Goal: Task Accomplishment & Management: Manage account settings

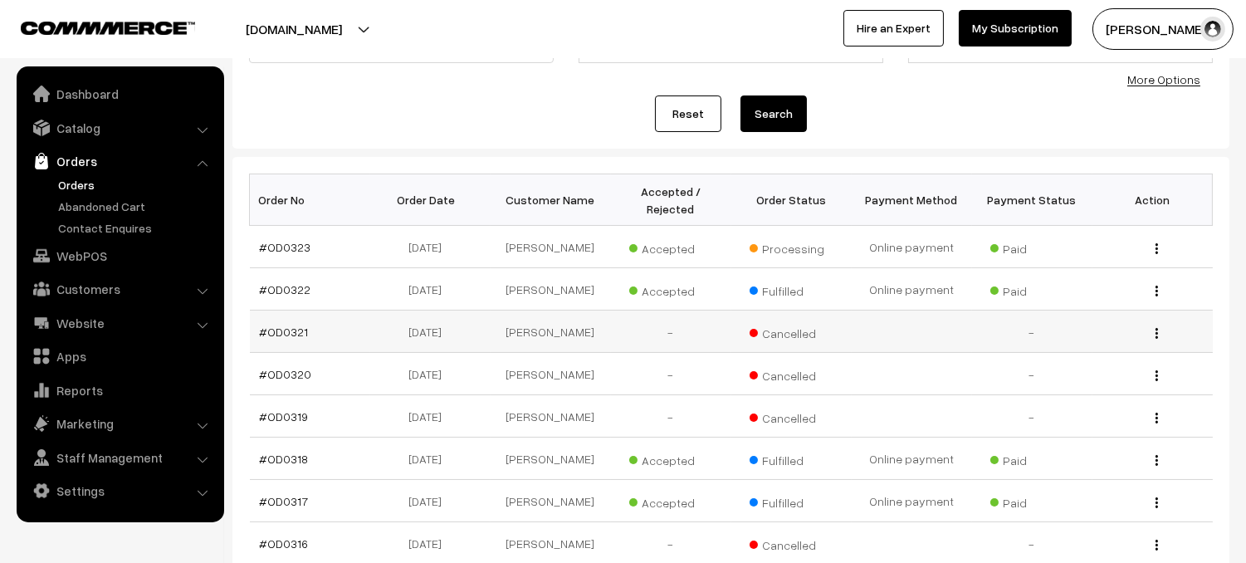
scroll to position [166, 0]
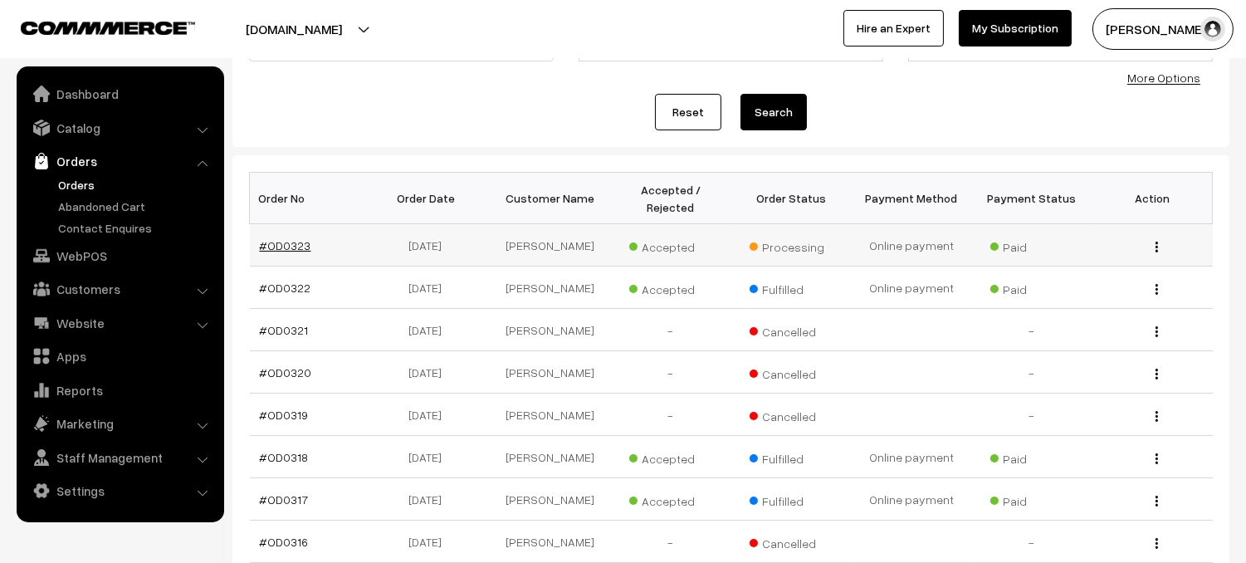
click at [276, 242] on link "#OD0323" at bounding box center [285, 245] width 51 height 14
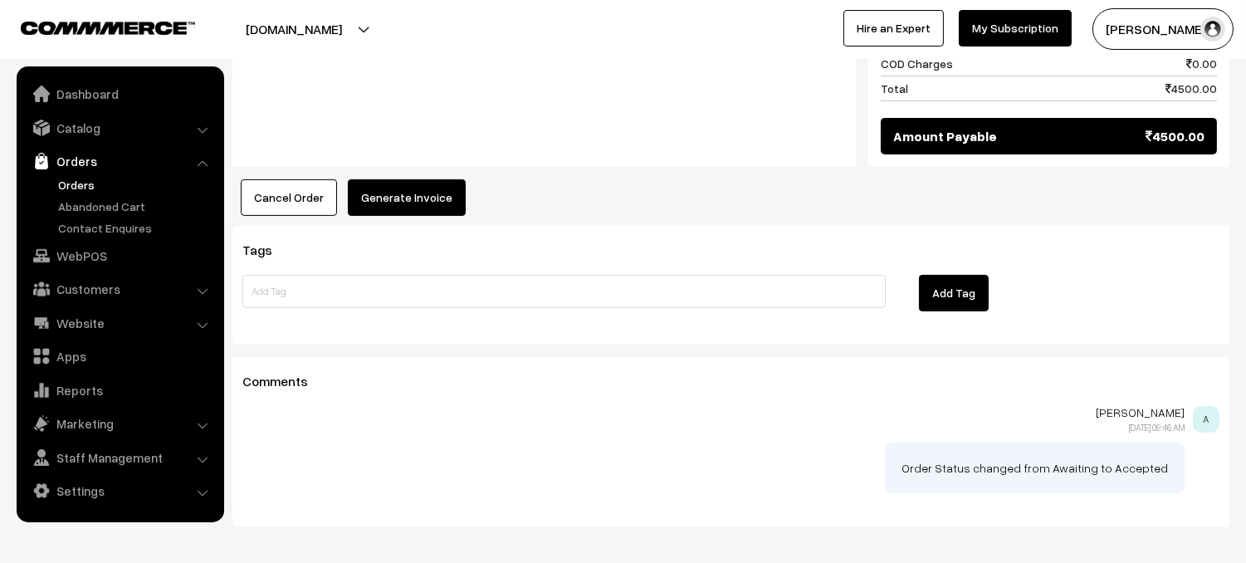
scroll to position [935, 0]
click at [413, 180] on button "Generate Invoice" at bounding box center [407, 198] width 118 height 37
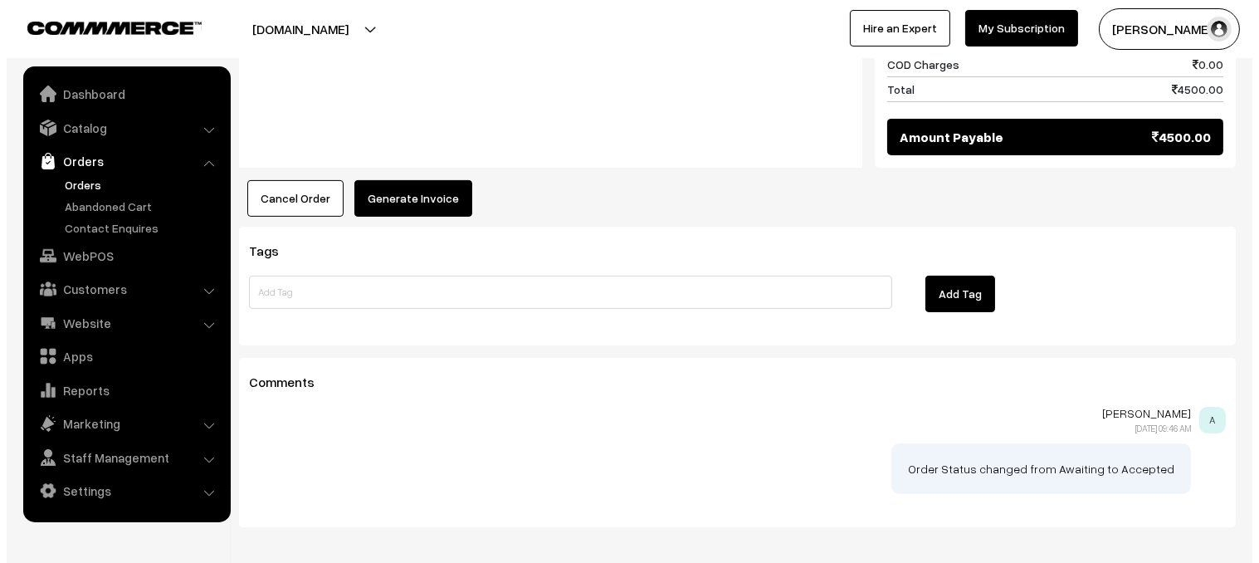
scroll to position [936, 0]
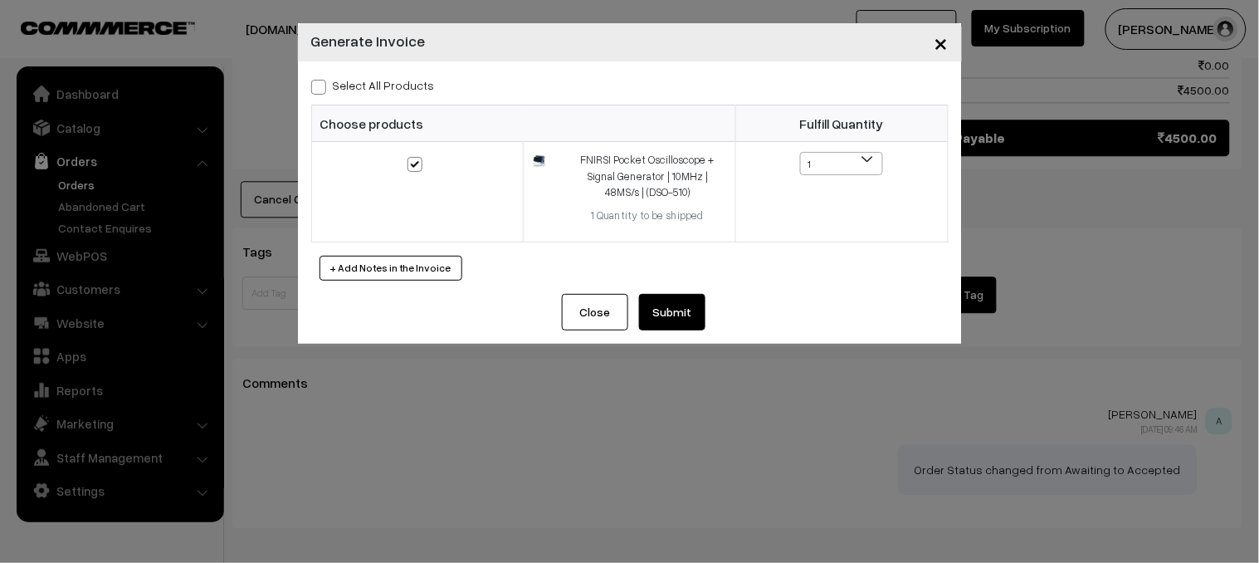
click at [691, 318] on button "Submit" at bounding box center [672, 312] width 66 height 37
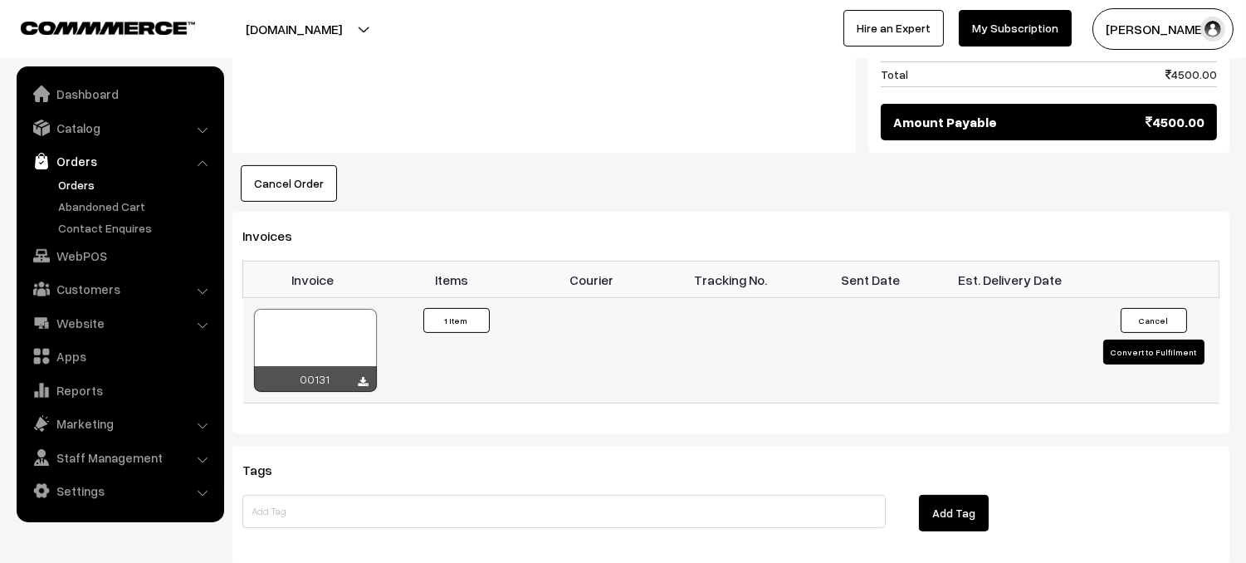
click at [1145, 339] on button "Convert to Fulfilment" at bounding box center [1153, 351] width 101 height 25
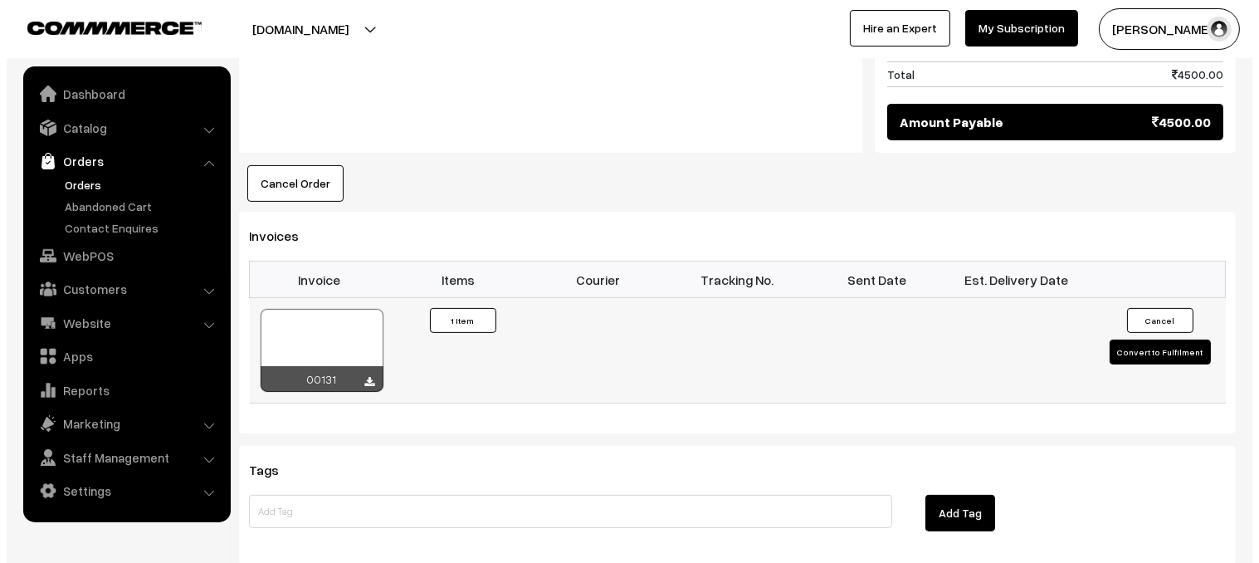
scroll to position [951, 0]
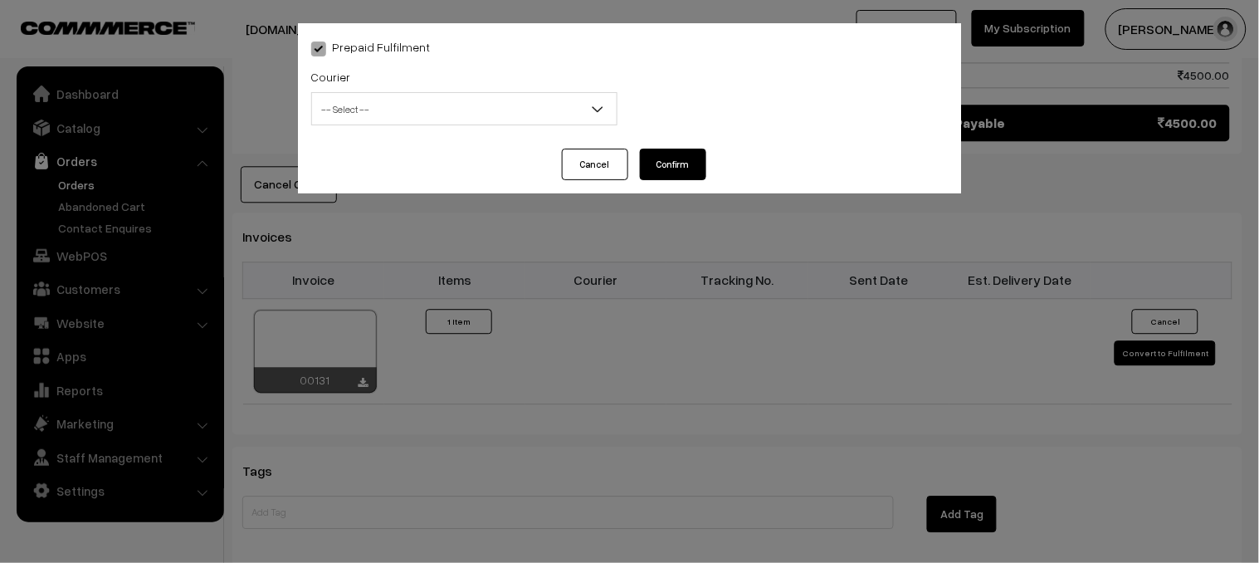
click at [494, 115] on span "-- Select --" at bounding box center [464, 109] width 305 height 29
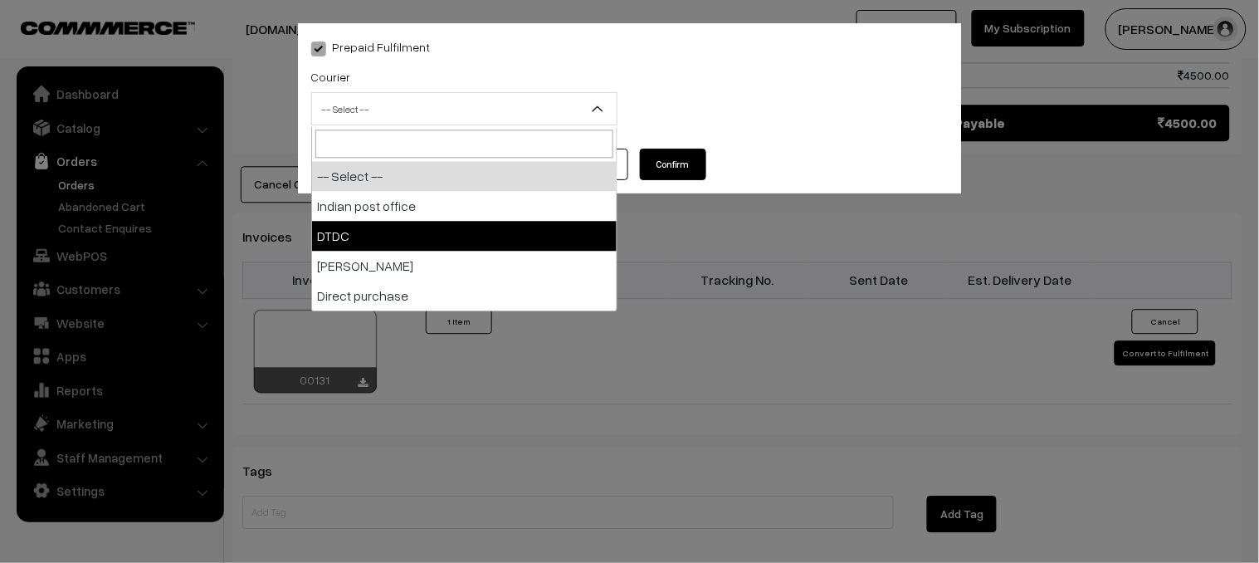
select select "2"
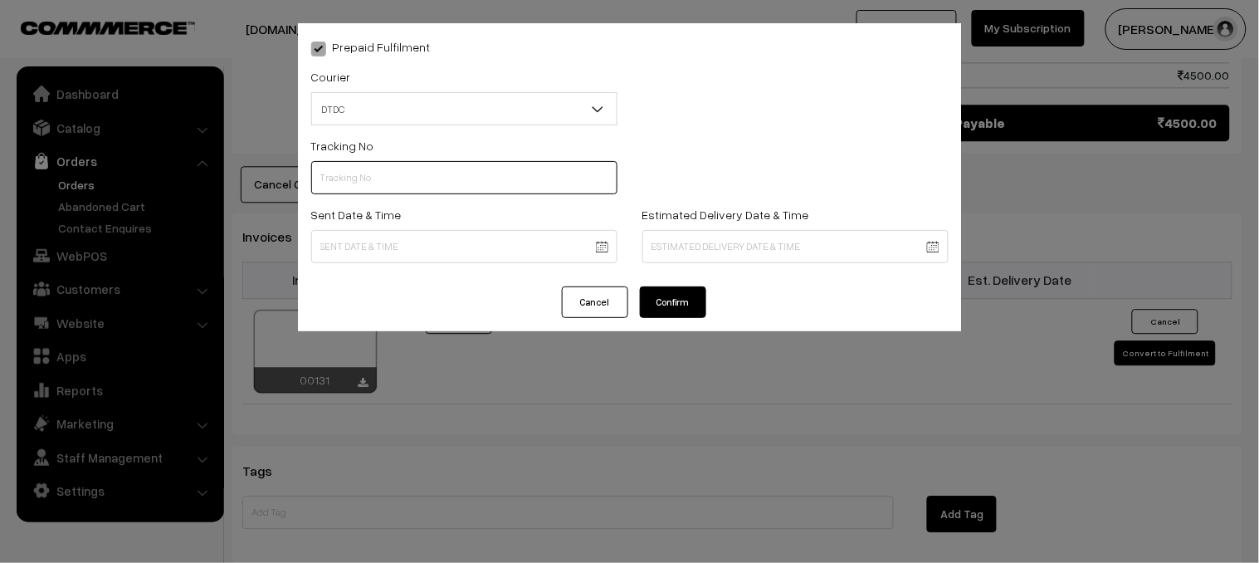
click at [395, 185] on input "text" at bounding box center [464, 177] width 306 height 33
type input "B30174573"
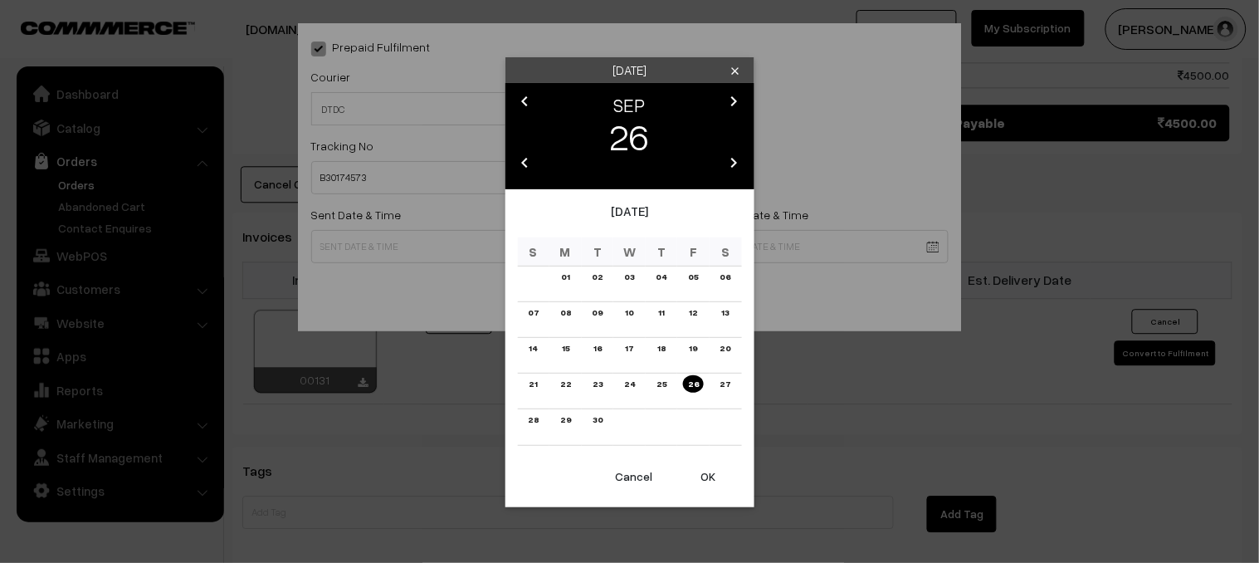
click at [387, 249] on body "Thank you for showing interest. Our team will call you shortly. Close yellowtom…" at bounding box center [629, 4] width 1259 height 1910
click at [666, 383] on link "25" at bounding box center [662, 383] width 20 height 17
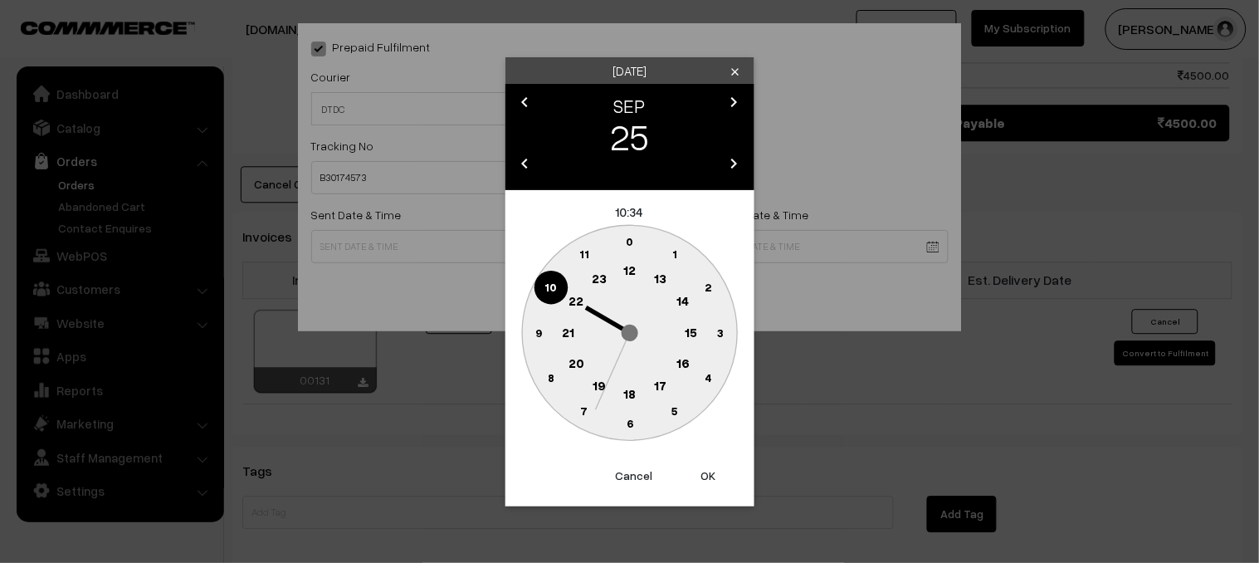
click at [634, 419] on circle at bounding box center [630, 423] width 34 height 33
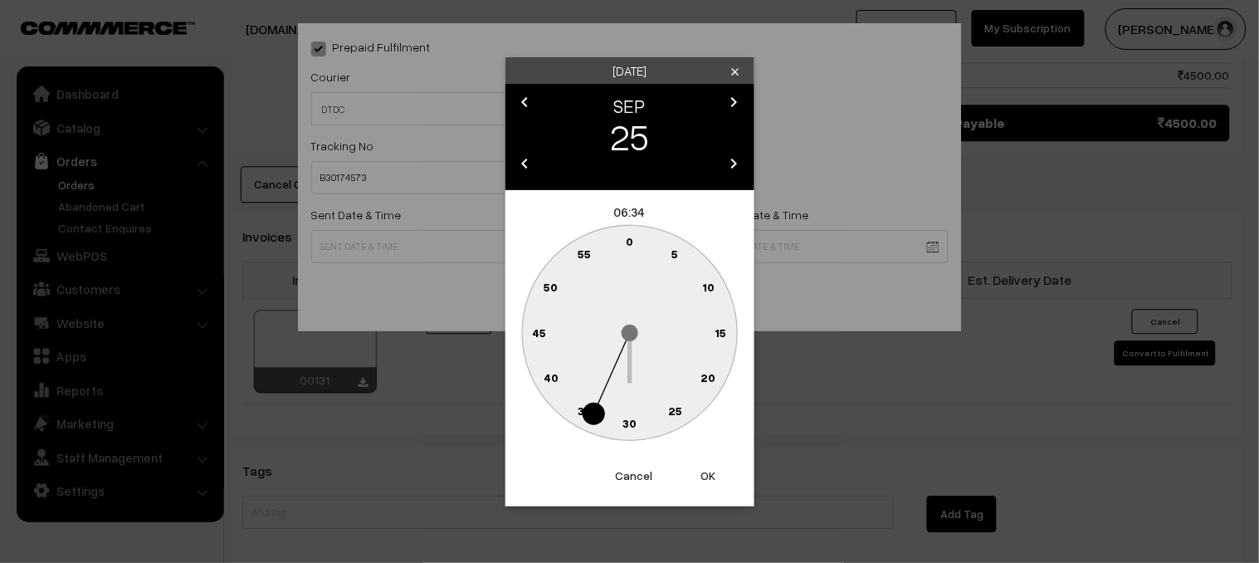
click at [634, 420] on text "30" at bounding box center [630, 423] width 14 height 14
type input "25-09-2025 06:30"
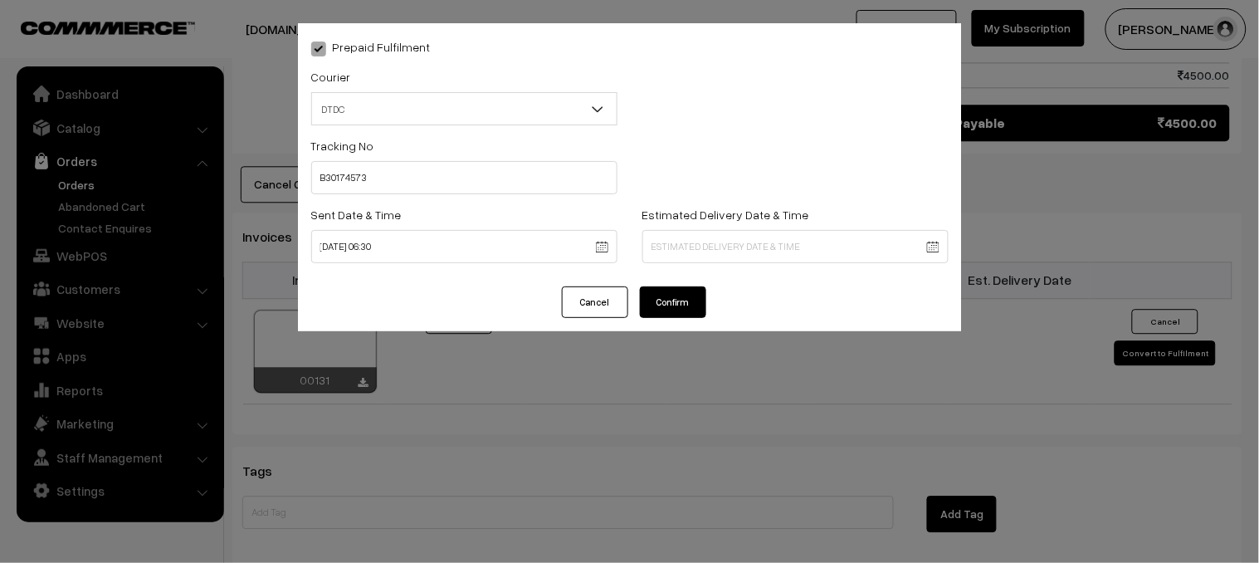
click at [724, 249] on body "Thank you for showing interest. Our team will call you shortly. Close yellowtom…" at bounding box center [629, 4] width 1259 height 1910
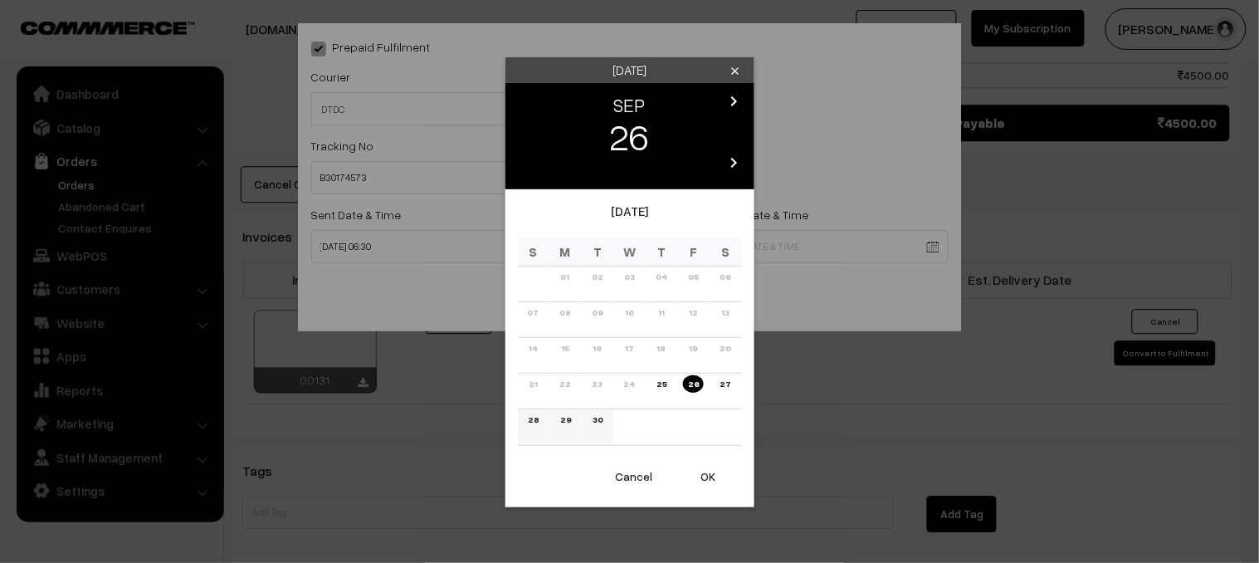
click at [600, 421] on link "30" at bounding box center [598, 419] width 20 height 17
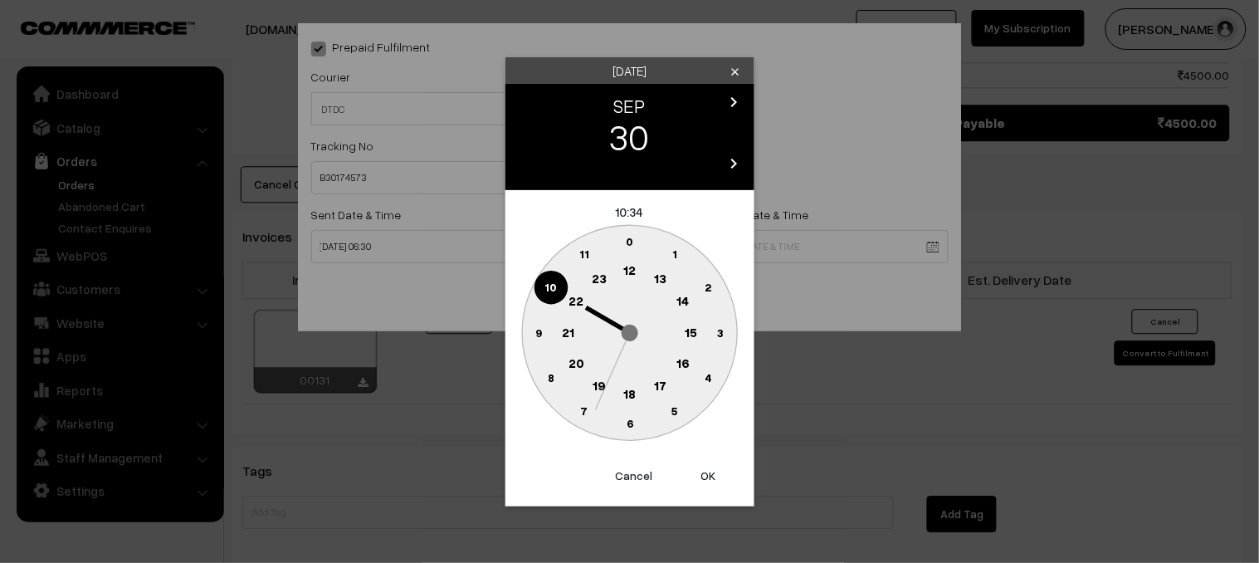
click at [629, 422] on text "6" at bounding box center [630, 423] width 7 height 14
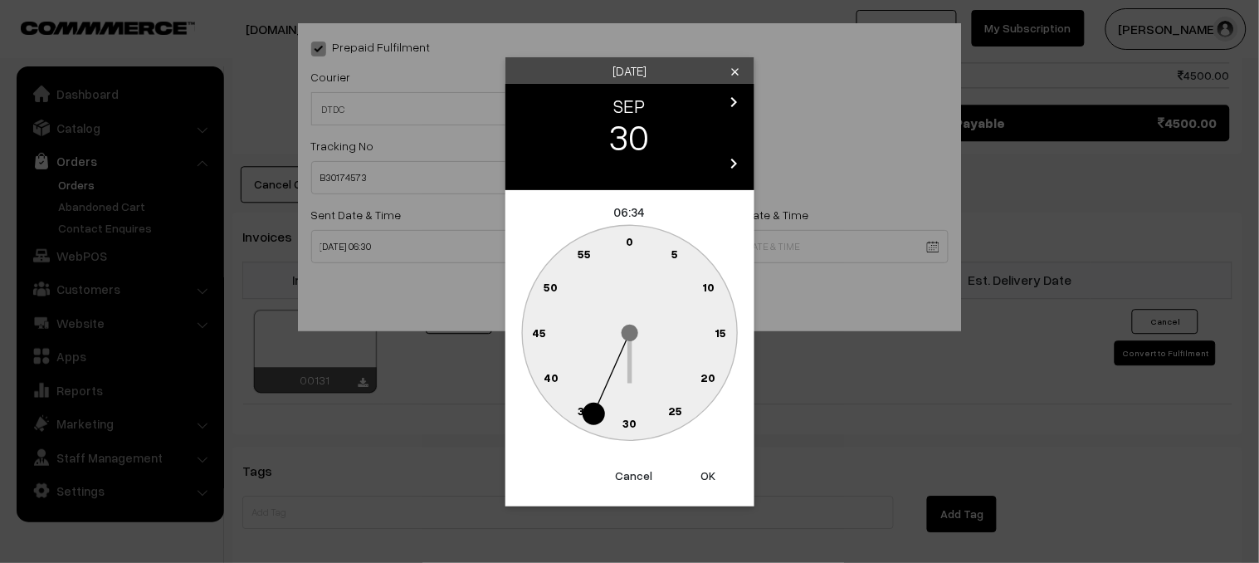
click at [629, 421] on text "30" at bounding box center [630, 423] width 14 height 14
type input "30-09-2025 06:30"
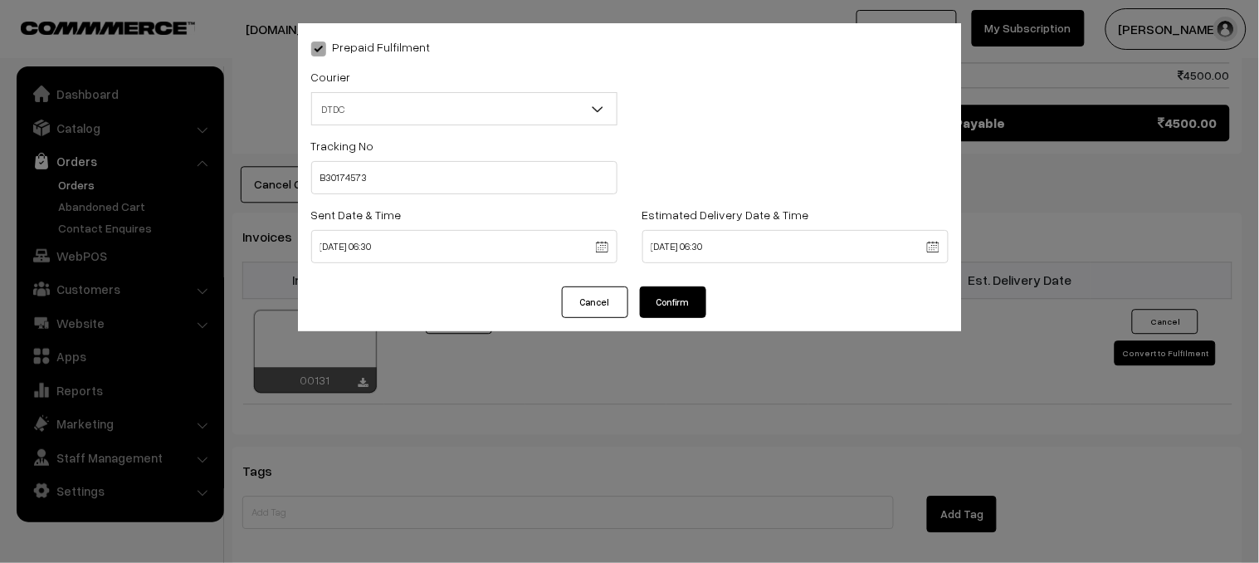
click at [694, 303] on button "Confirm" at bounding box center [673, 302] width 66 height 32
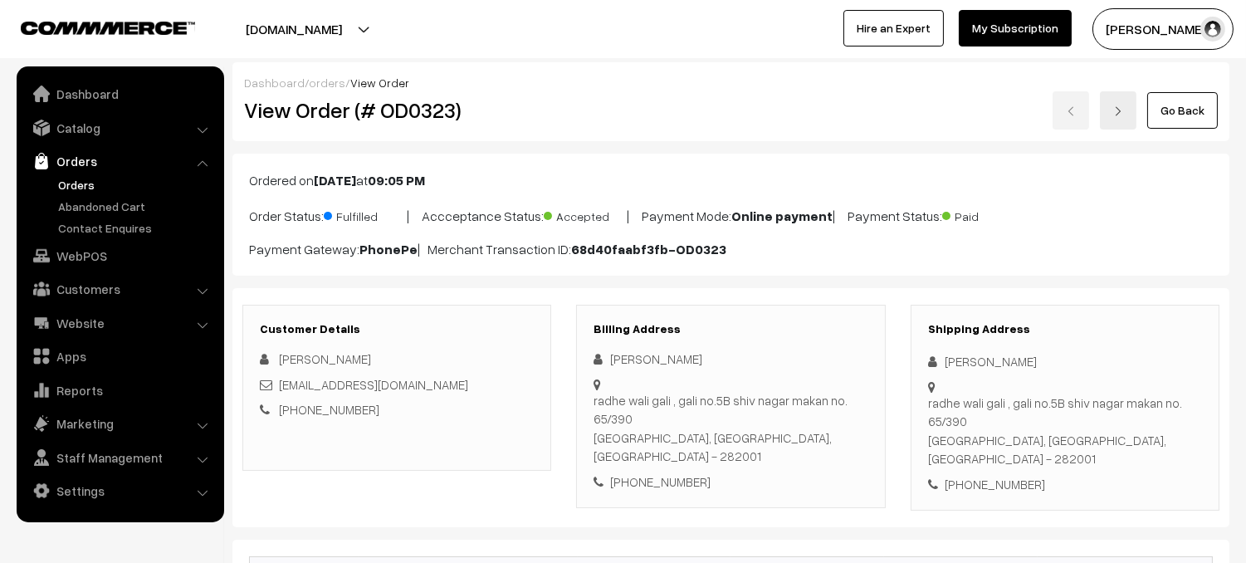
click at [90, 181] on link "Orders" at bounding box center [136, 184] width 164 height 17
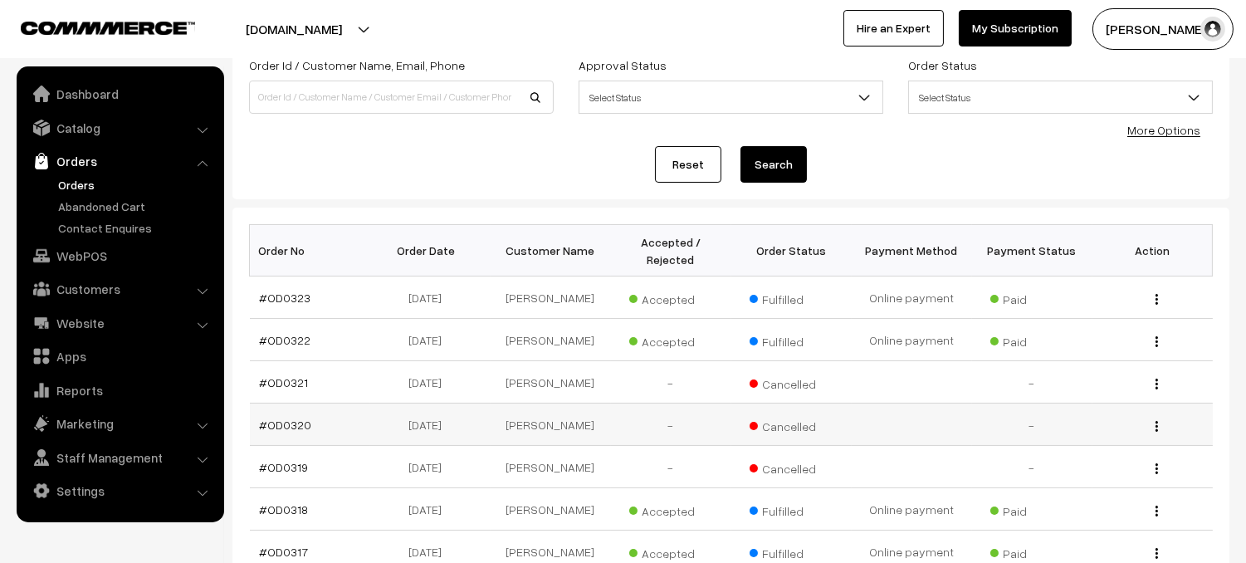
scroll to position [118, 0]
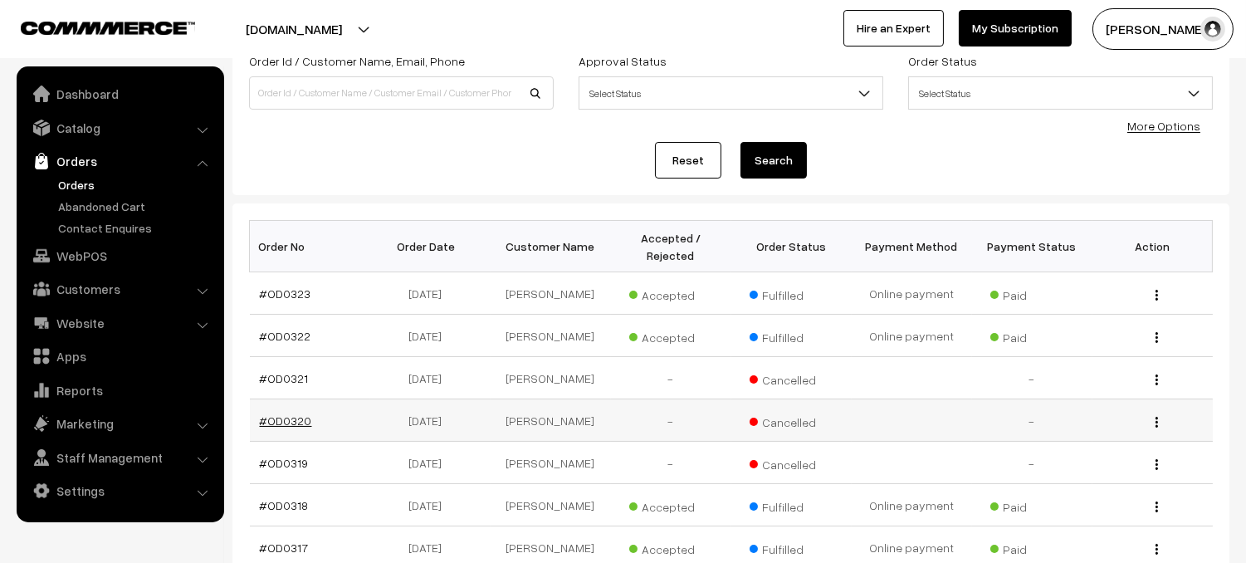
click at [283, 418] on link "#OD0320" at bounding box center [286, 420] width 52 height 14
